Goal: Task Accomplishment & Management: Manage account settings

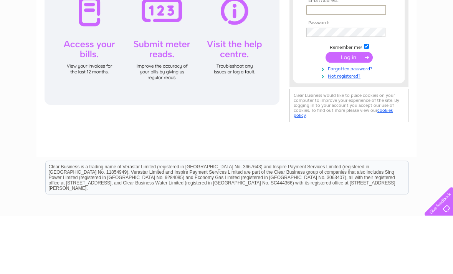
type input "[EMAIL_ADDRESS][DOMAIN_NAME]"
click at [349, 116] on input "submit" at bounding box center [349, 115] width 47 height 11
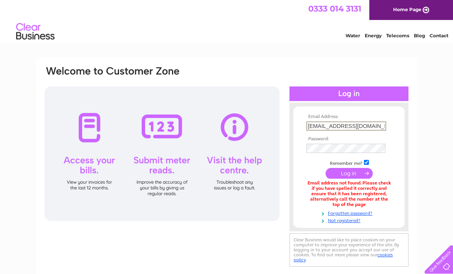
scroll to position [58, 0]
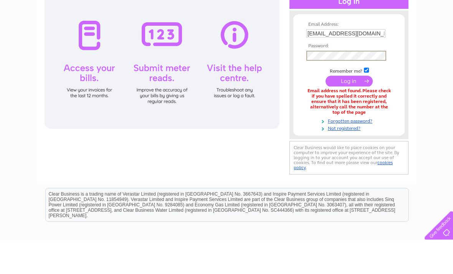
click at [348, 110] on input "submit" at bounding box center [349, 115] width 47 height 11
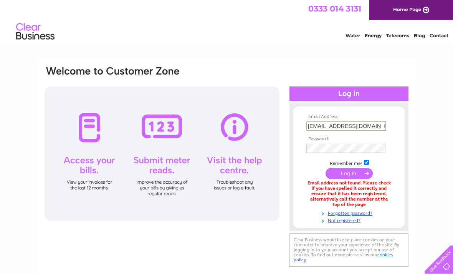
click at [87, 154] on div at bounding box center [162, 153] width 235 height 134
click at [93, 127] on div at bounding box center [162, 153] width 235 height 134
